Goal: Find specific page/section: Find specific page/section

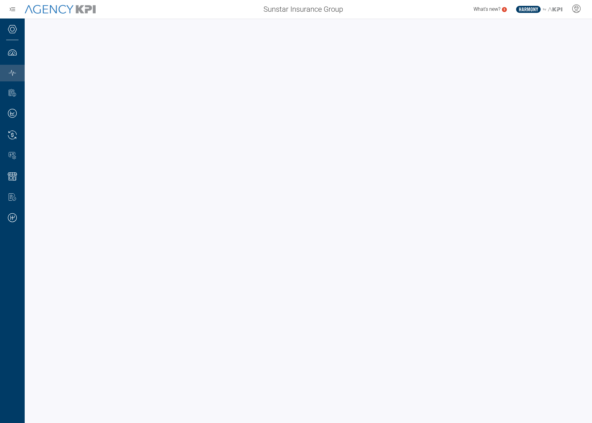
click at [29, 27] on div at bounding box center [308, 221] width 567 height 405
click at [27, 30] on div at bounding box center [308, 221] width 567 height 405
